Goal: Communication & Community: Answer question/provide support

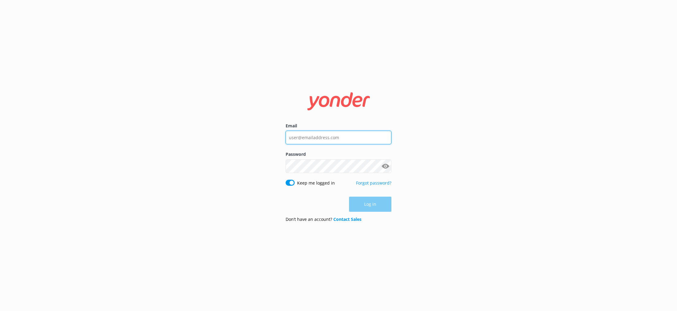
click at [334, 138] on input "Email" at bounding box center [339, 138] width 106 height 14
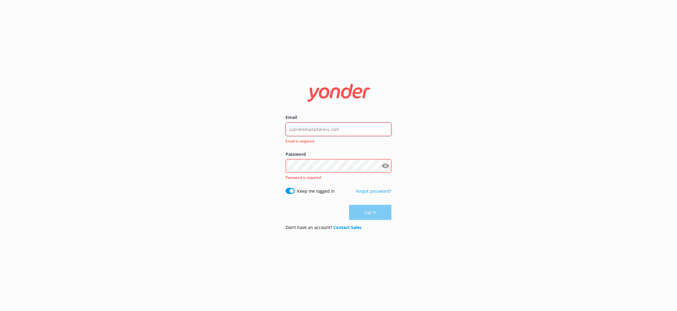
type input "[EMAIL_ADDRESS][DOMAIN_NAME]"
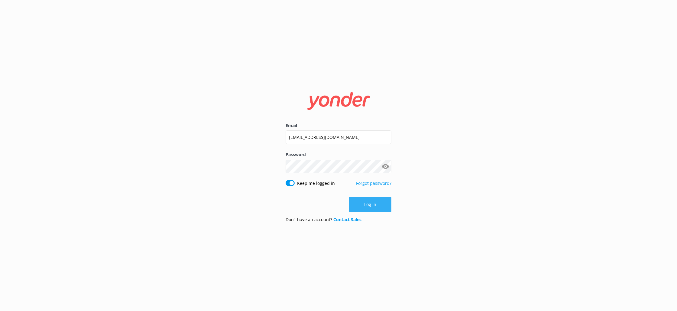
click at [379, 202] on button "Log in" at bounding box center [370, 204] width 42 height 15
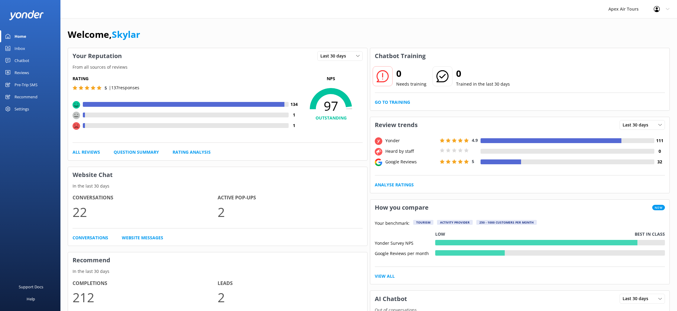
click at [21, 73] on div "Reviews" at bounding box center [22, 73] width 15 height 12
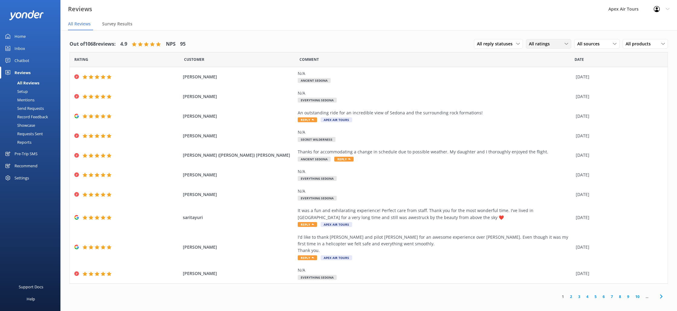
click at [559, 47] on div "All ratings" at bounding box center [549, 44] width 42 height 7
click at [605, 46] on div "All sources" at bounding box center [597, 44] width 42 height 7
click at [610, 93] on div "Google reviews" at bounding box center [600, 93] width 35 height 6
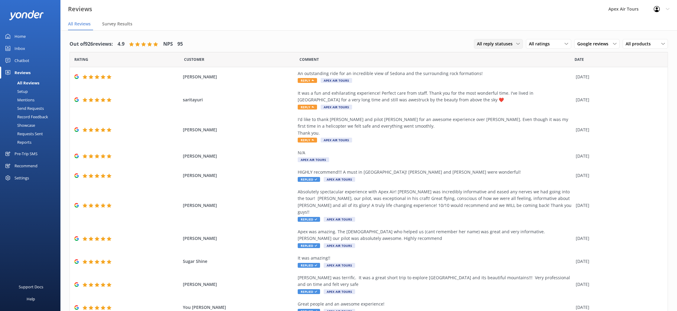
click at [506, 44] on span "All reply statuses" at bounding box center [496, 44] width 39 height 7
click at [497, 72] on link "Needs a reply" at bounding box center [501, 69] width 54 height 12
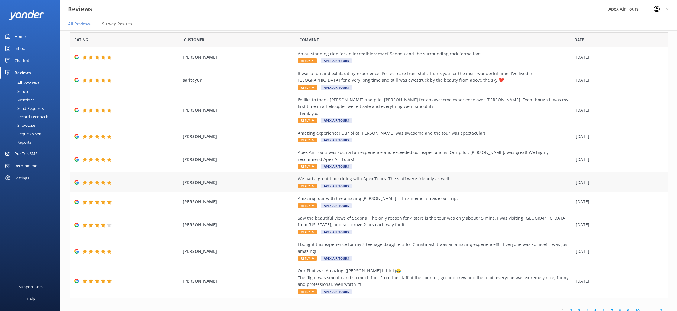
scroll to position [12, 0]
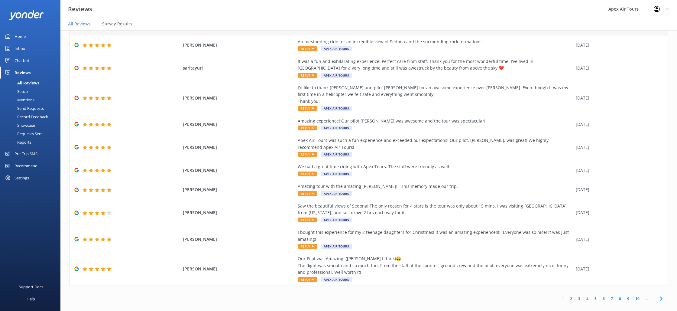
click at [571, 296] on link "2" at bounding box center [571, 299] width 8 height 6
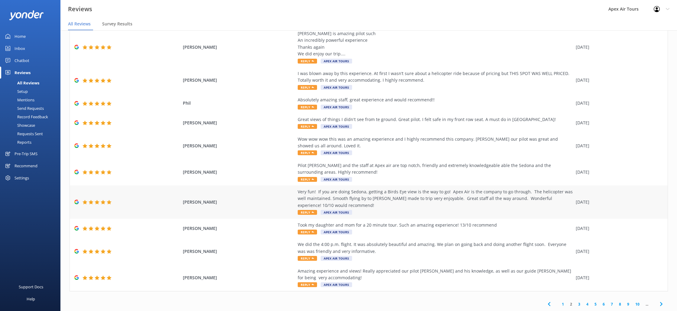
scroll to position [12, 0]
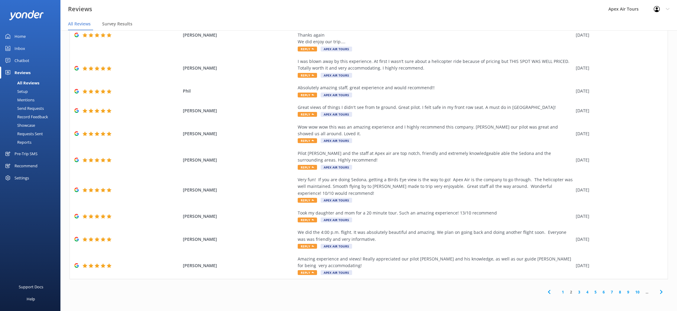
click at [570, 291] on link "2" at bounding box center [571, 292] width 8 height 6
click at [562, 293] on link "1" at bounding box center [563, 292] width 8 height 6
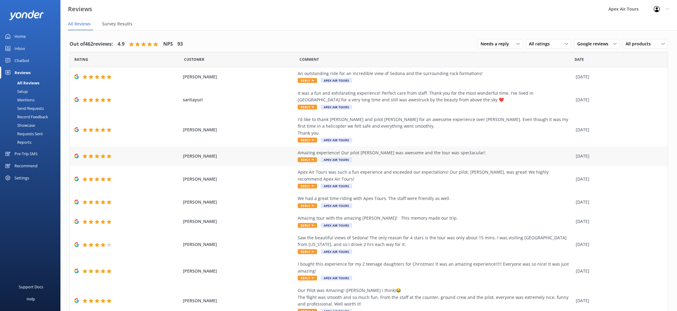
click at [305, 161] on span "Reply" at bounding box center [307, 159] width 19 height 5
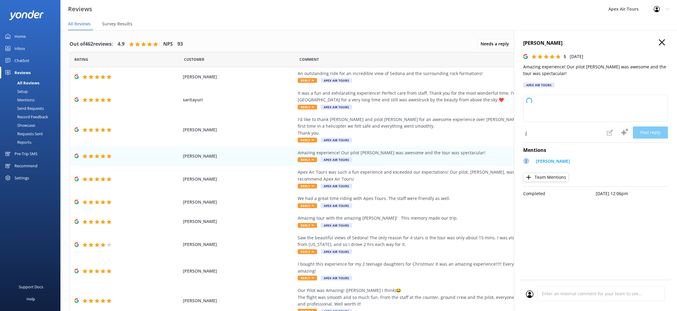
type textarea "Thank you so much for your wonderful review! We're thrilled you had an amazing …"
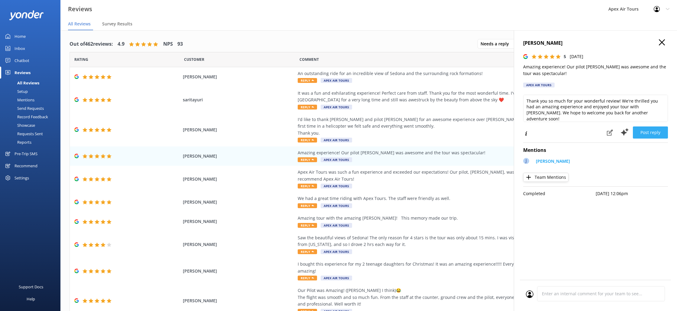
click at [649, 135] on button "Post reply" at bounding box center [650, 132] width 35 height 12
click at [662, 43] on icon "button" at bounding box center [662, 42] width 6 height 6
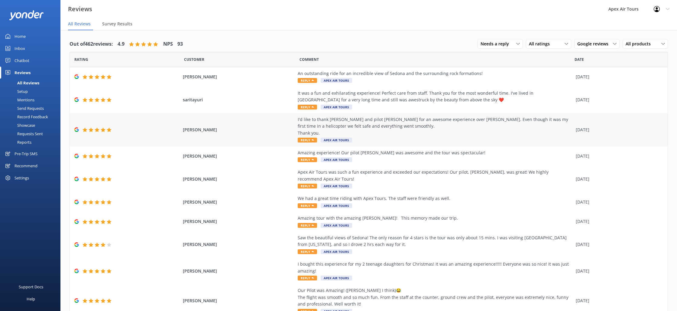
click at [309, 140] on span "Reply" at bounding box center [307, 140] width 19 height 5
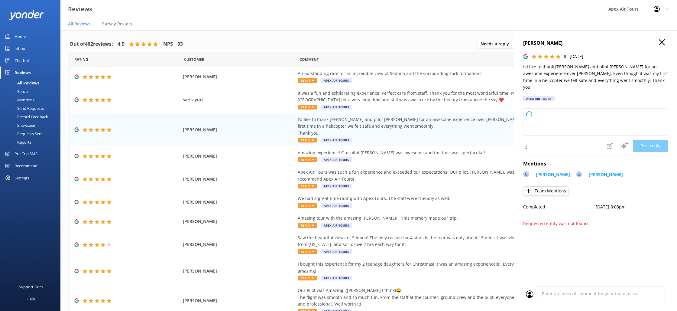
type textarea "Thank you so much for your wonderful review! We're delighted to hear that you h…"
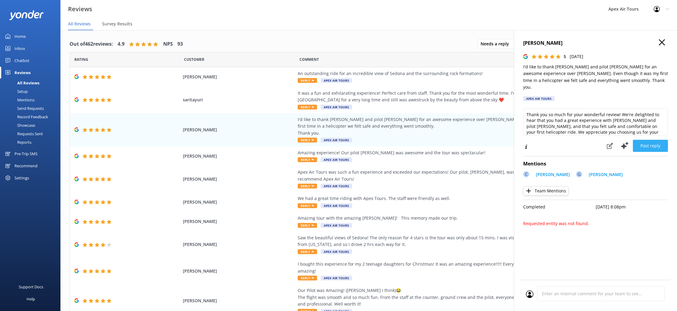
click at [653, 141] on button "Post reply" at bounding box center [650, 146] width 35 height 12
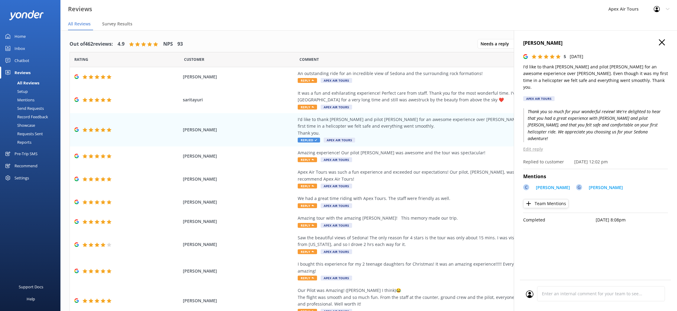
click at [662, 43] on use "button" at bounding box center [662, 42] width 6 height 6
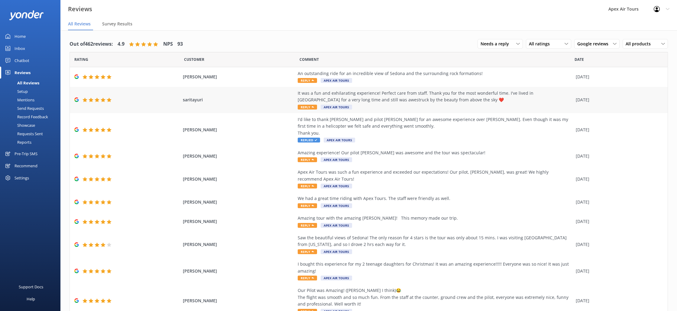
click at [306, 107] on span "Reply" at bounding box center [307, 107] width 19 height 5
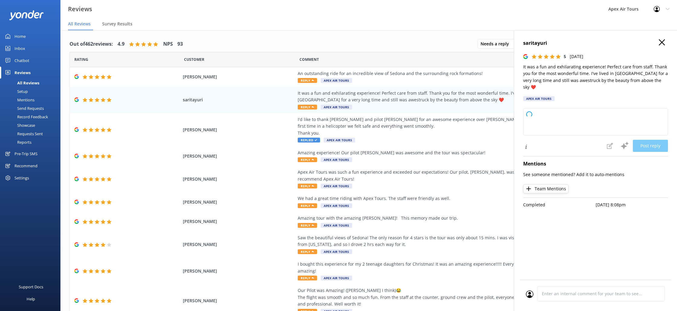
type textarea "Thank you so much for your wonderful review! We're thrilled to hear you had suc…"
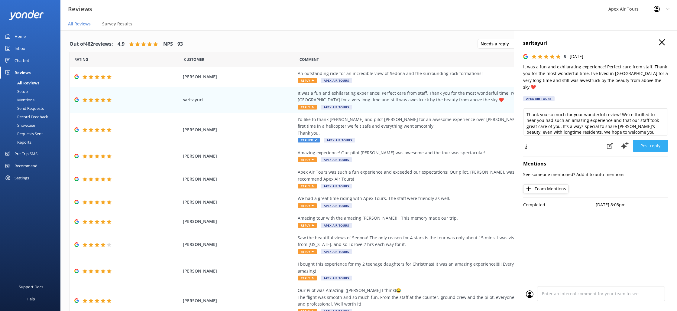
scroll to position [2, 0]
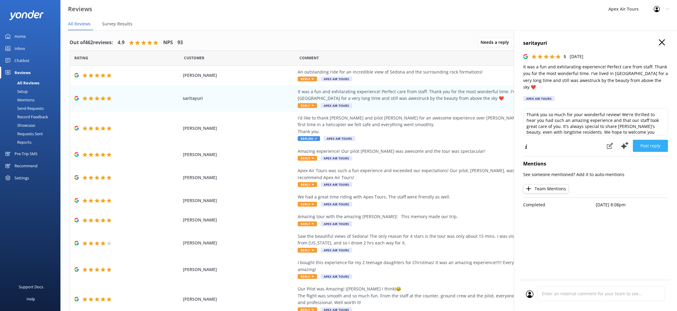
click at [656, 141] on button "Post reply" at bounding box center [650, 146] width 35 height 12
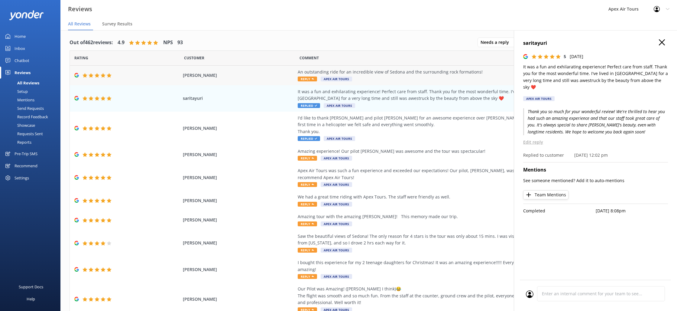
click at [310, 80] on span "Reply" at bounding box center [307, 78] width 19 height 5
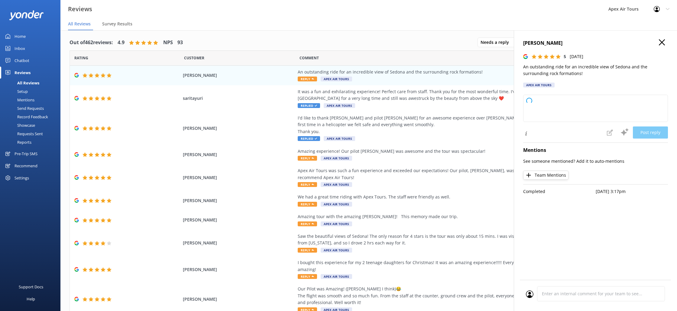
type textarea "Thank you so much for your wonderful review! We're thrilled you enjoyed the rid…"
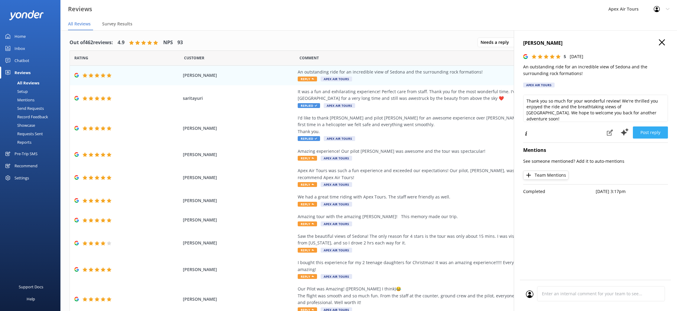
click at [647, 130] on button "Post reply" at bounding box center [650, 132] width 35 height 12
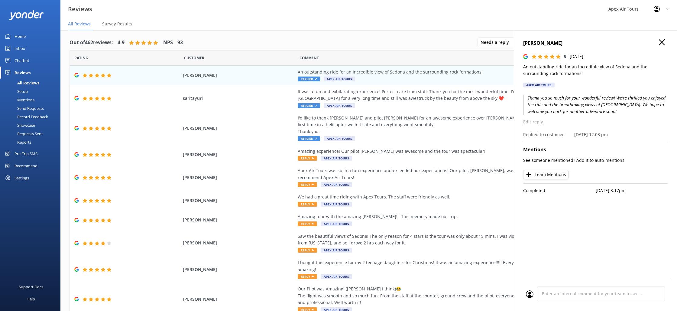
click at [662, 42] on use "button" at bounding box center [662, 42] width 6 height 6
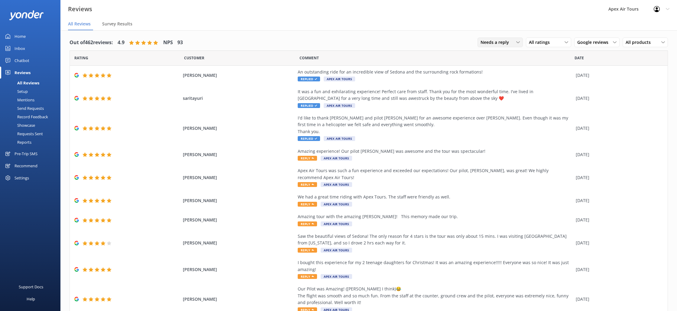
click at [512, 44] on div "Needs a reply" at bounding box center [500, 42] width 42 height 7
click at [536, 39] on span "All ratings" at bounding box center [541, 42] width 24 height 7
click at [586, 39] on span "Google reviews" at bounding box center [594, 42] width 35 height 7
click at [594, 69] on div "Yonder survey" at bounding box center [600, 67] width 34 height 6
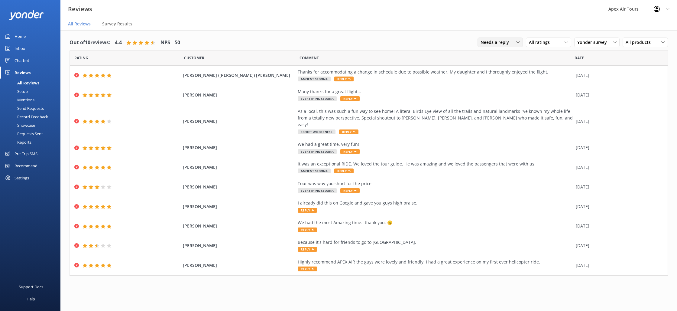
click at [492, 44] on span "Needs a reply" at bounding box center [497, 42] width 32 height 7
click at [491, 57] on div "All reply statuses" at bounding box center [496, 55] width 30 height 6
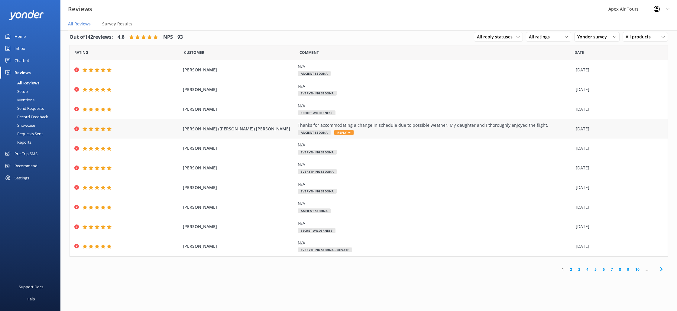
scroll to position [0, 0]
